Goal: Task Accomplishment & Management: Use online tool/utility

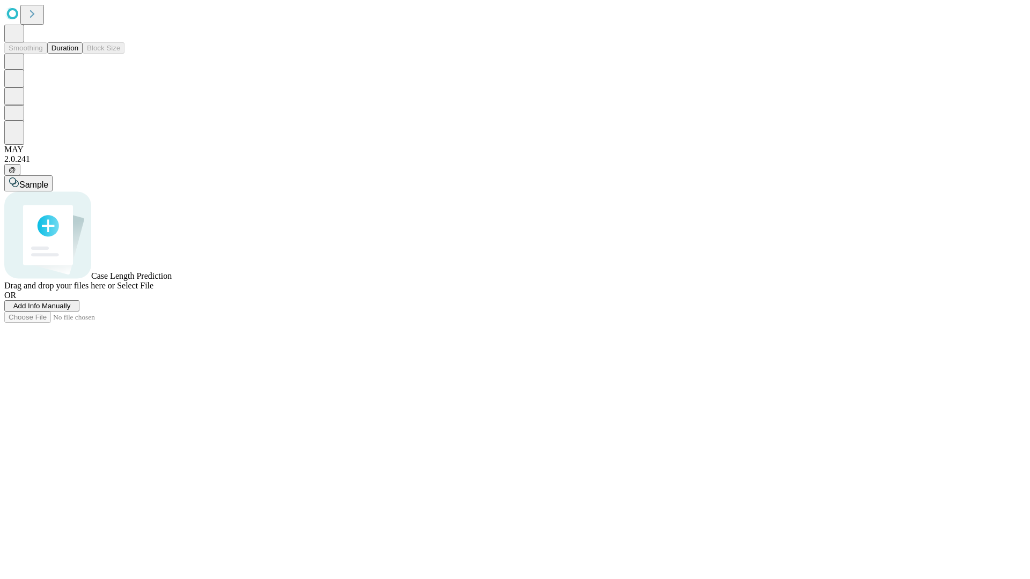
click at [78, 54] on button "Duration" at bounding box center [64, 47] width 35 height 11
click at [71, 310] on span "Add Info Manually" at bounding box center [41, 306] width 57 height 8
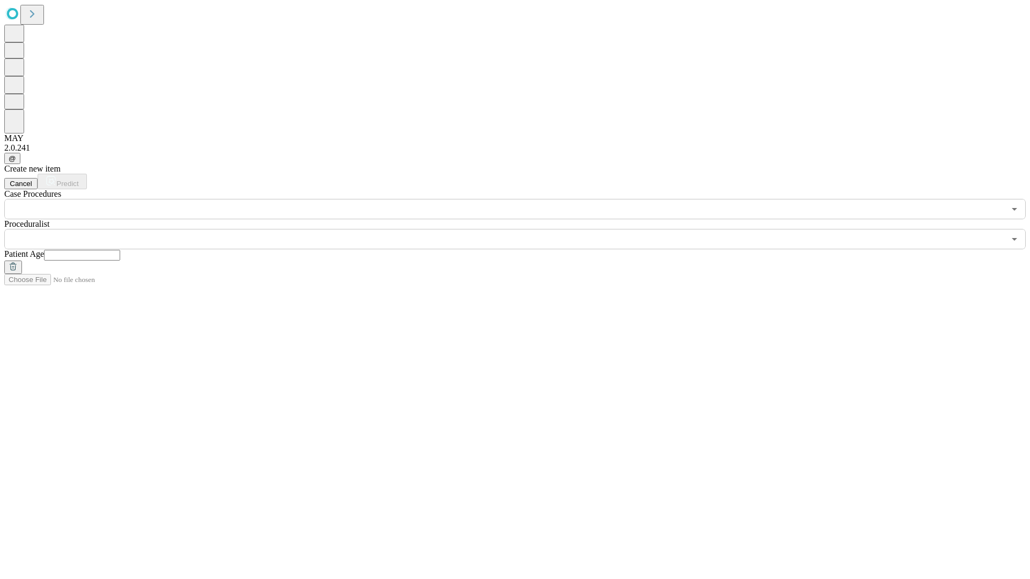
click at [120, 250] on input "text" at bounding box center [82, 255] width 76 height 11
type input "*"
click at [522, 229] on input "text" at bounding box center [504, 239] width 1000 height 20
